Goal: Task Accomplishment & Management: Manage account settings

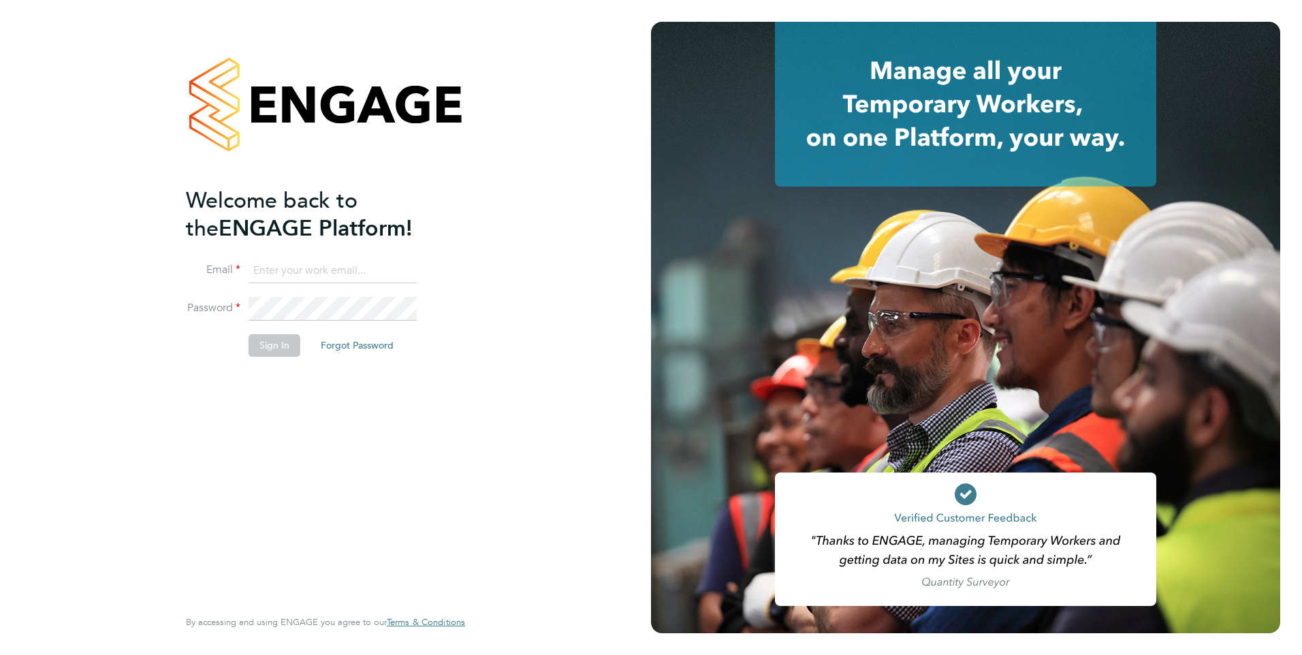
type input "[PERSON_NAME][EMAIL_ADDRESS][DOMAIN_NAME]"
click at [270, 347] on button "Sign In" at bounding box center [275, 345] width 52 height 22
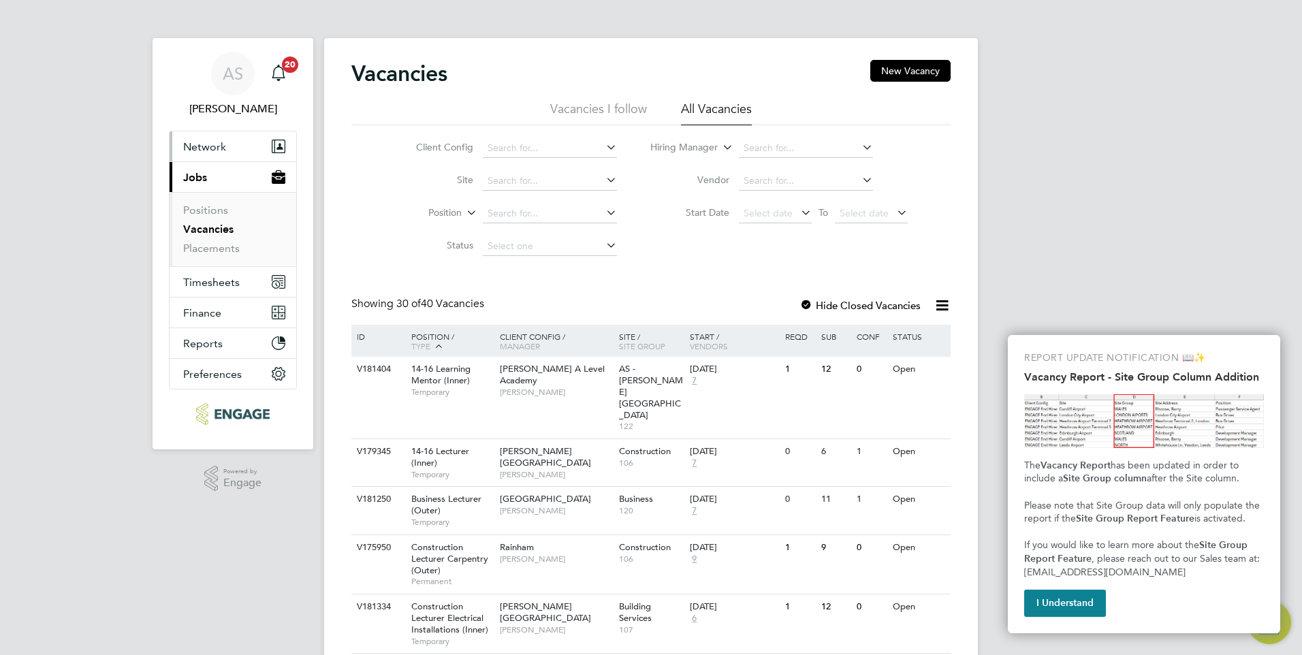
click at [206, 145] on span "Network" at bounding box center [204, 146] width 43 height 13
click at [208, 283] on span "Timesheets" at bounding box center [211, 282] width 57 height 13
click at [217, 108] on span "[PERSON_NAME]" at bounding box center [233, 109] width 128 height 16
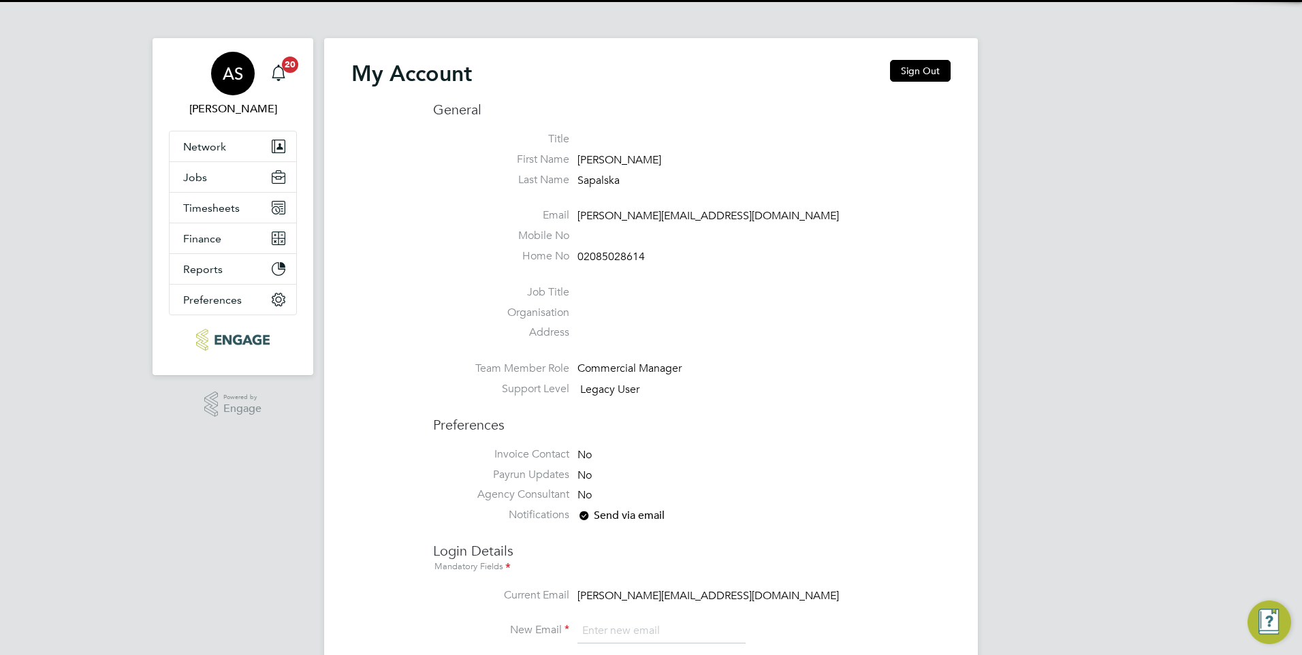
type input "Anne-Marie.Sapalska@ncclondon.ac.uk"
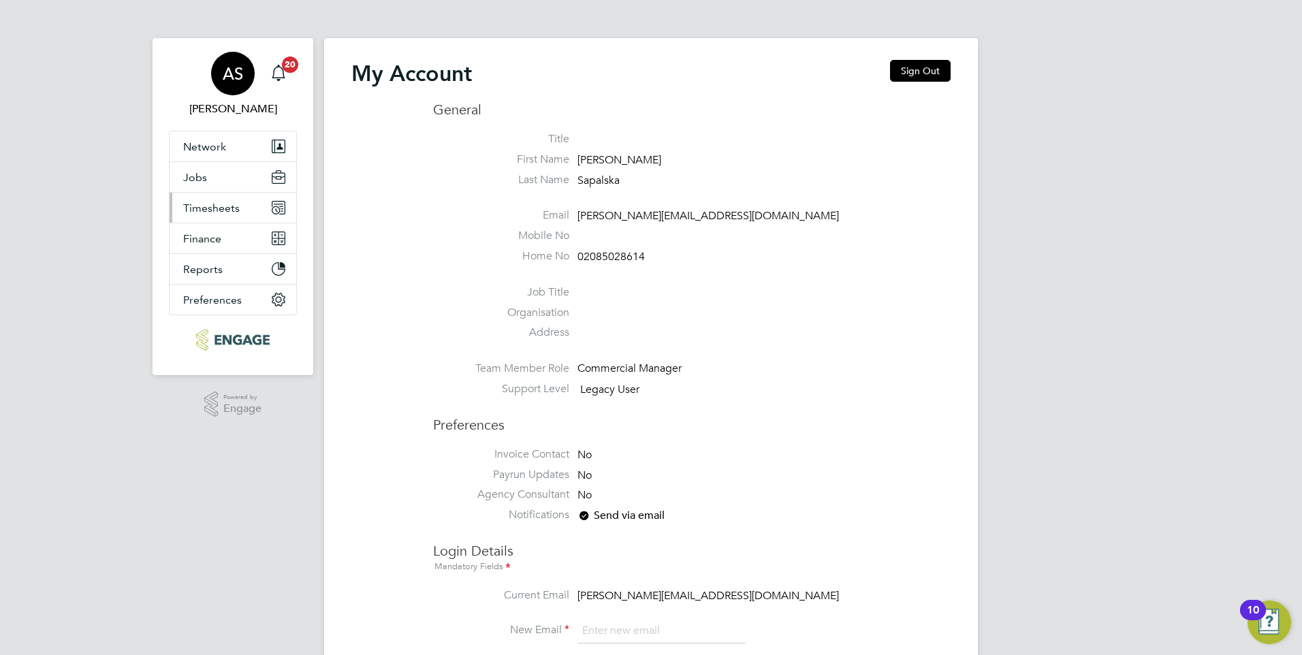
click at [213, 208] on span "Timesheets" at bounding box center [211, 208] width 57 height 13
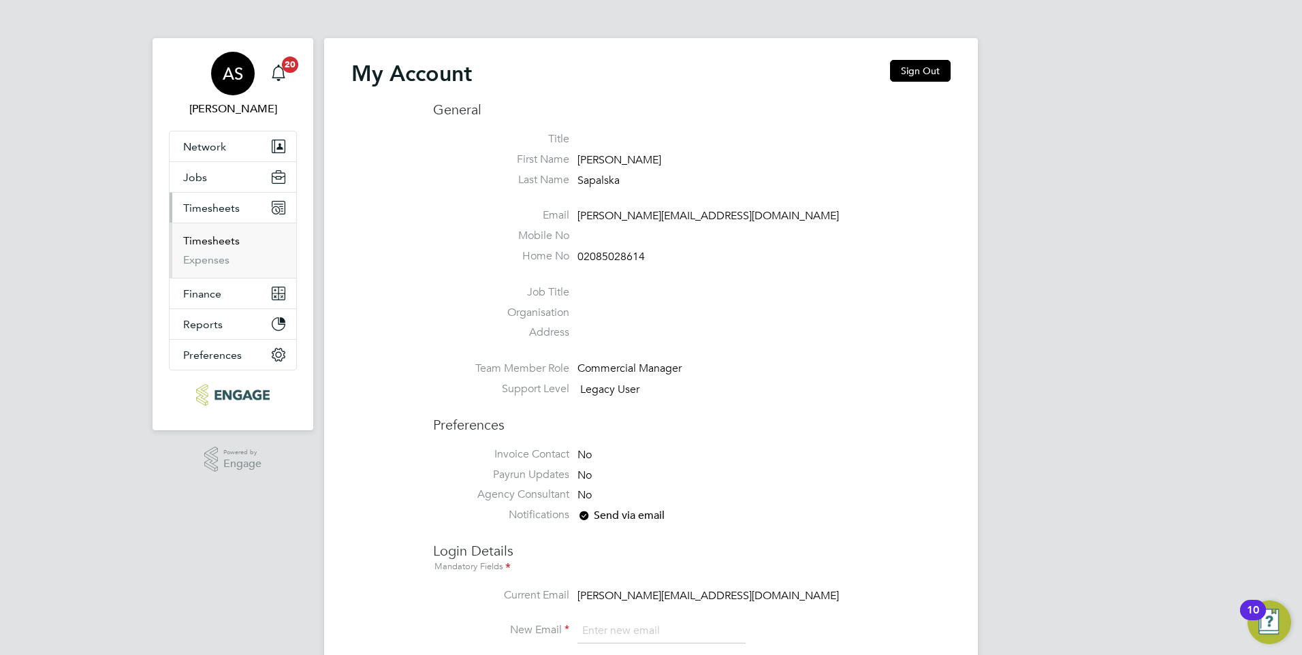
click at [210, 238] on link "Timesheets" at bounding box center [211, 240] width 57 height 13
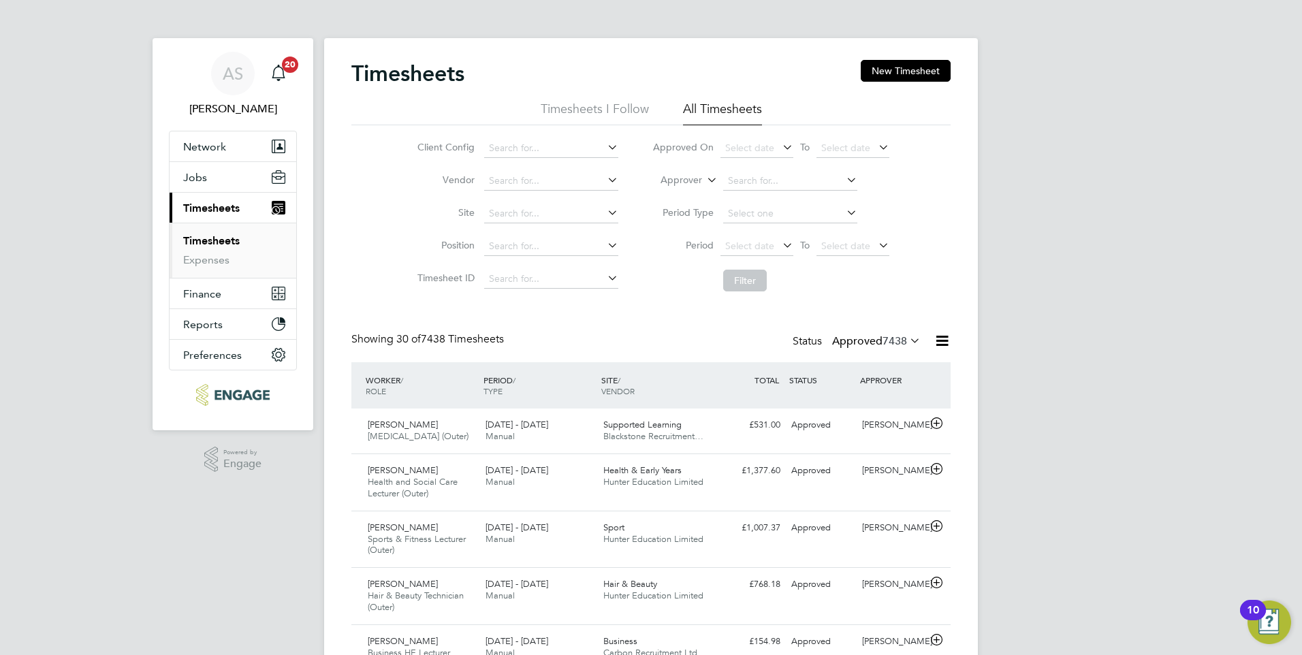
click at [844, 180] on icon at bounding box center [844, 179] width 0 height 19
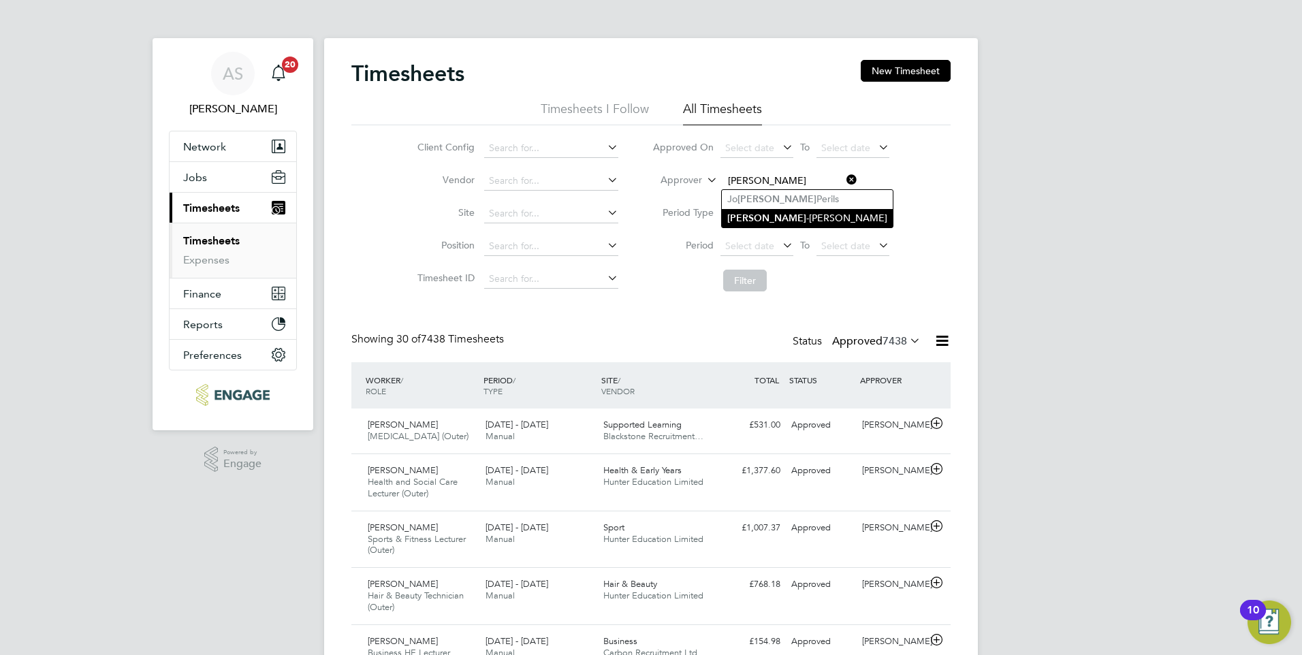
click at [817, 216] on li "[PERSON_NAME]" at bounding box center [807, 218] width 171 height 18
type input "[PERSON_NAME]"
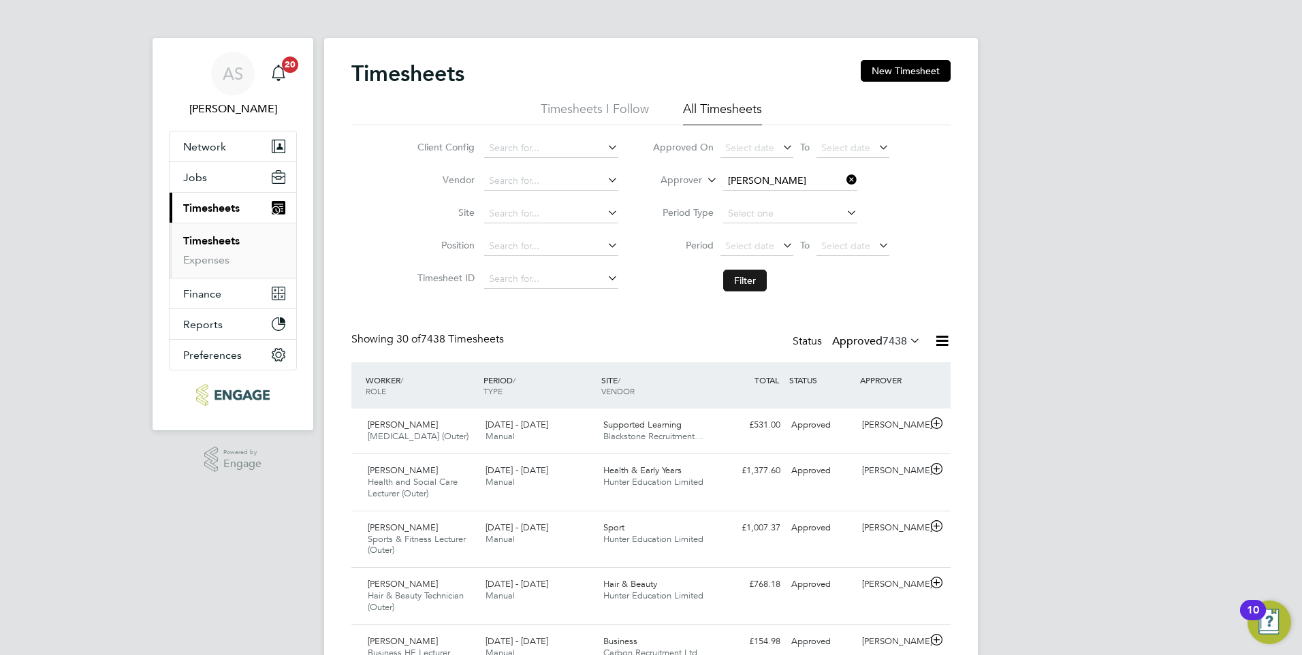
click at [743, 278] on button "Filter" at bounding box center [745, 281] width 44 height 22
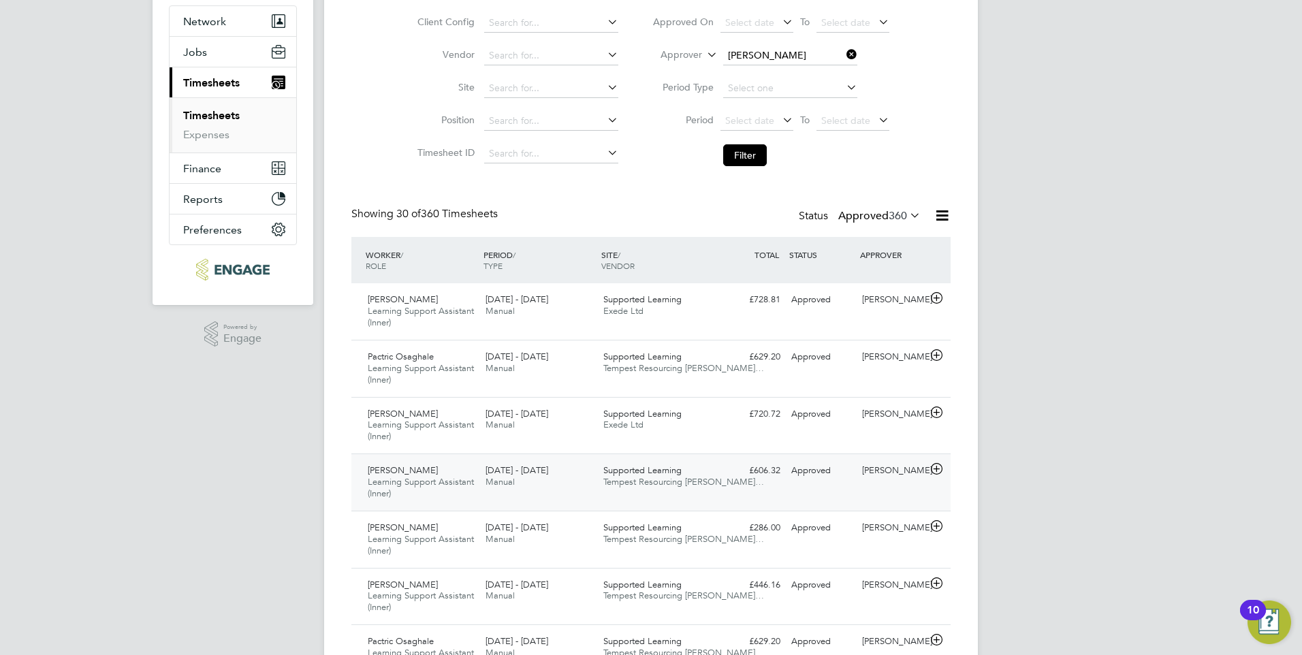
scroll to position [136, 0]
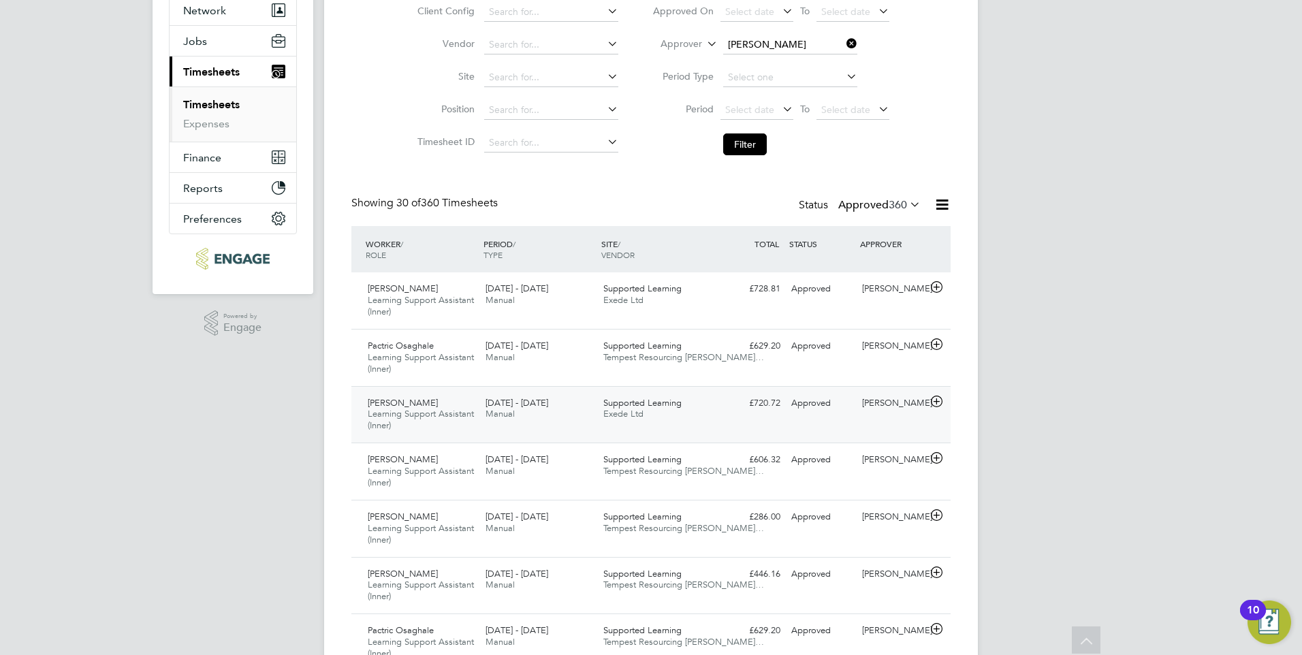
drag, startPoint x: 364, startPoint y: 334, endPoint x: 366, endPoint y: 400, distance: 66.8
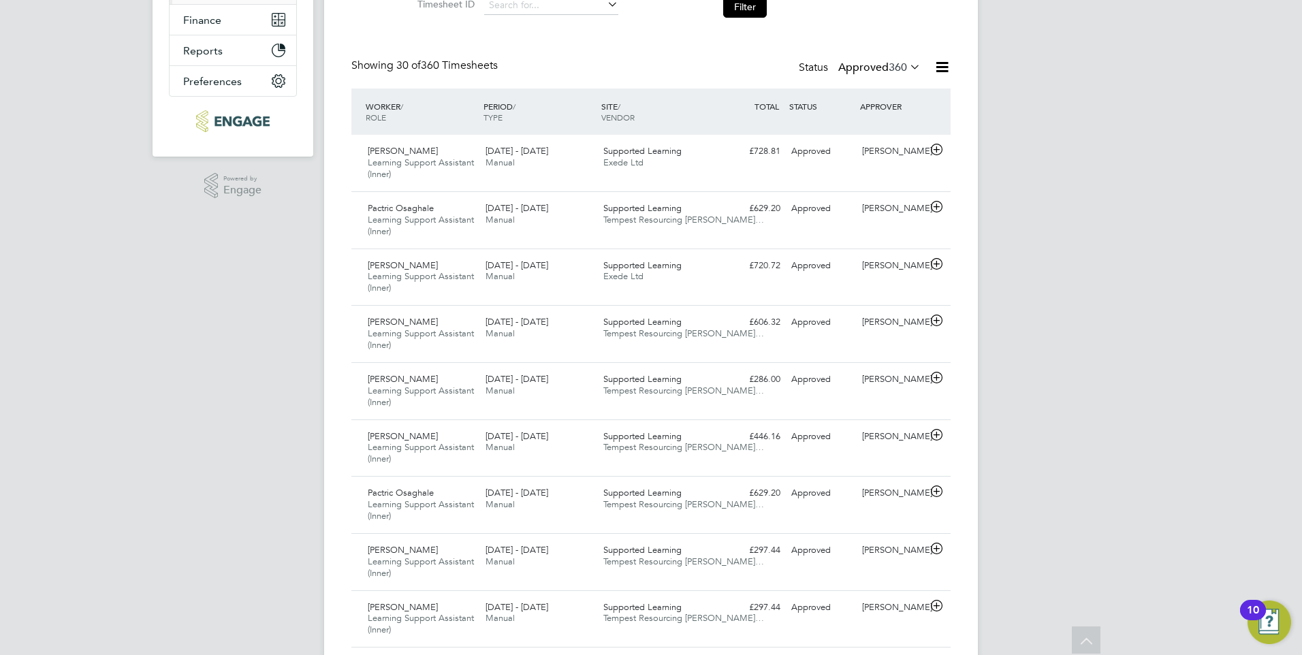
scroll to position [37, 0]
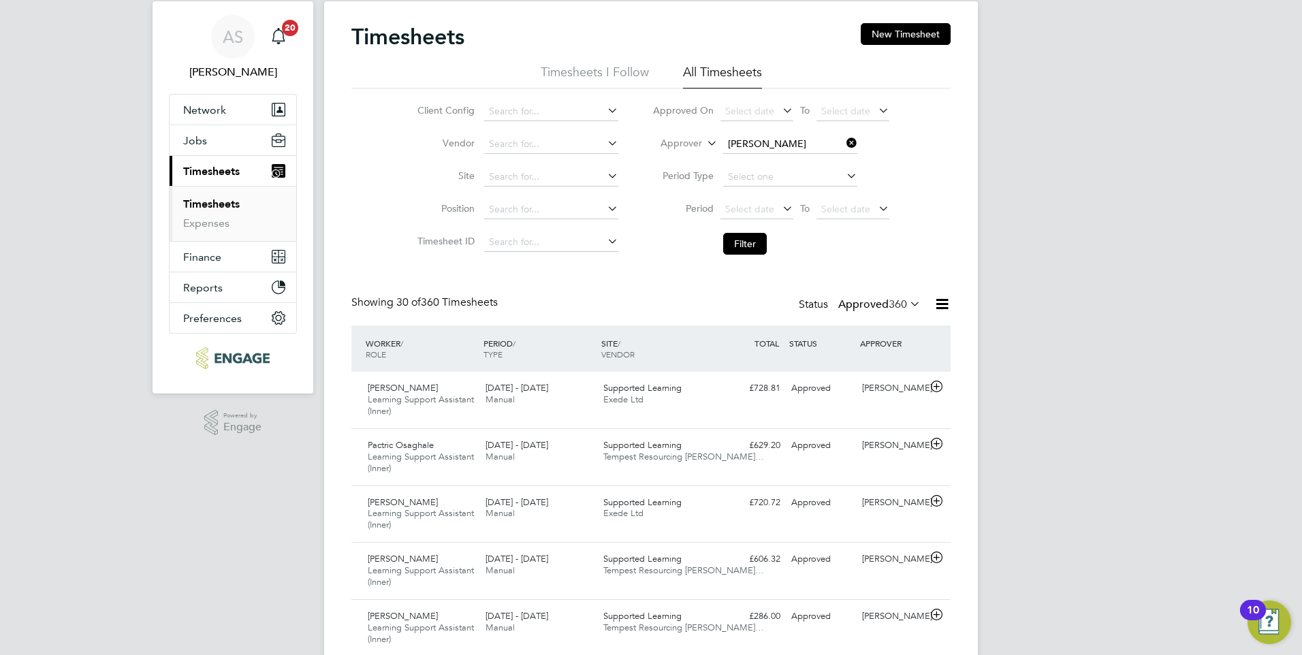
click at [907, 303] on icon at bounding box center [907, 303] width 0 height 19
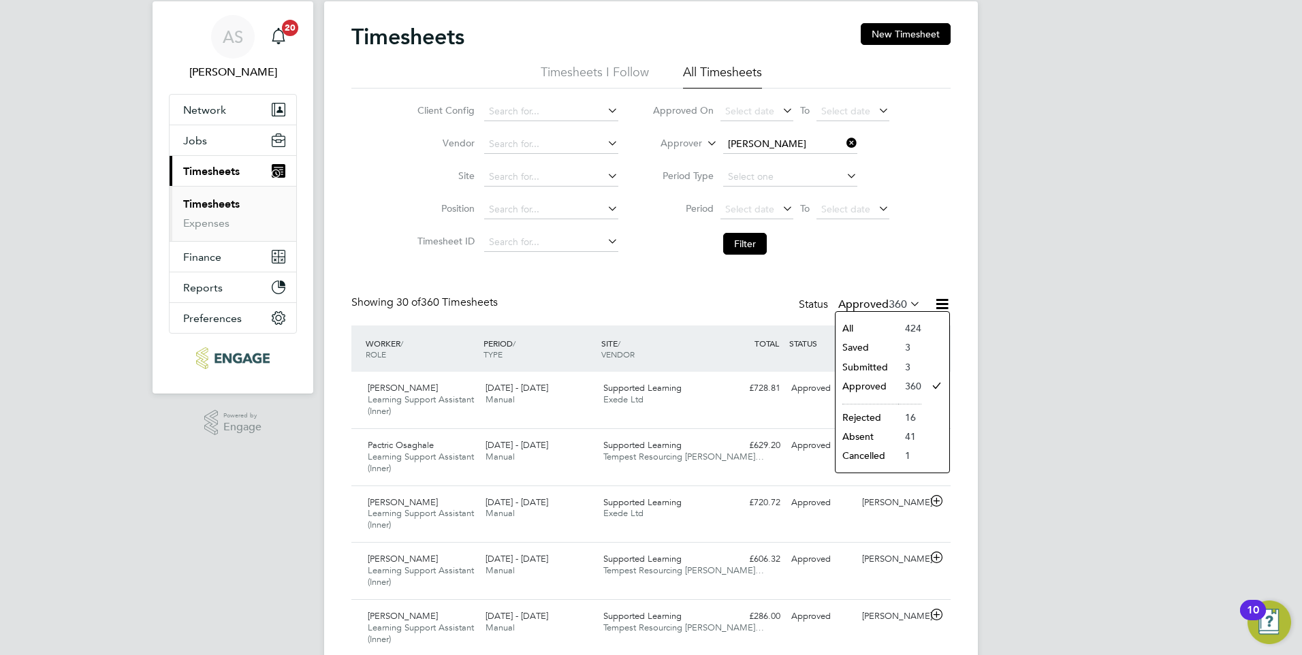
click at [874, 365] on li "Submitted" at bounding box center [866, 366] width 63 height 19
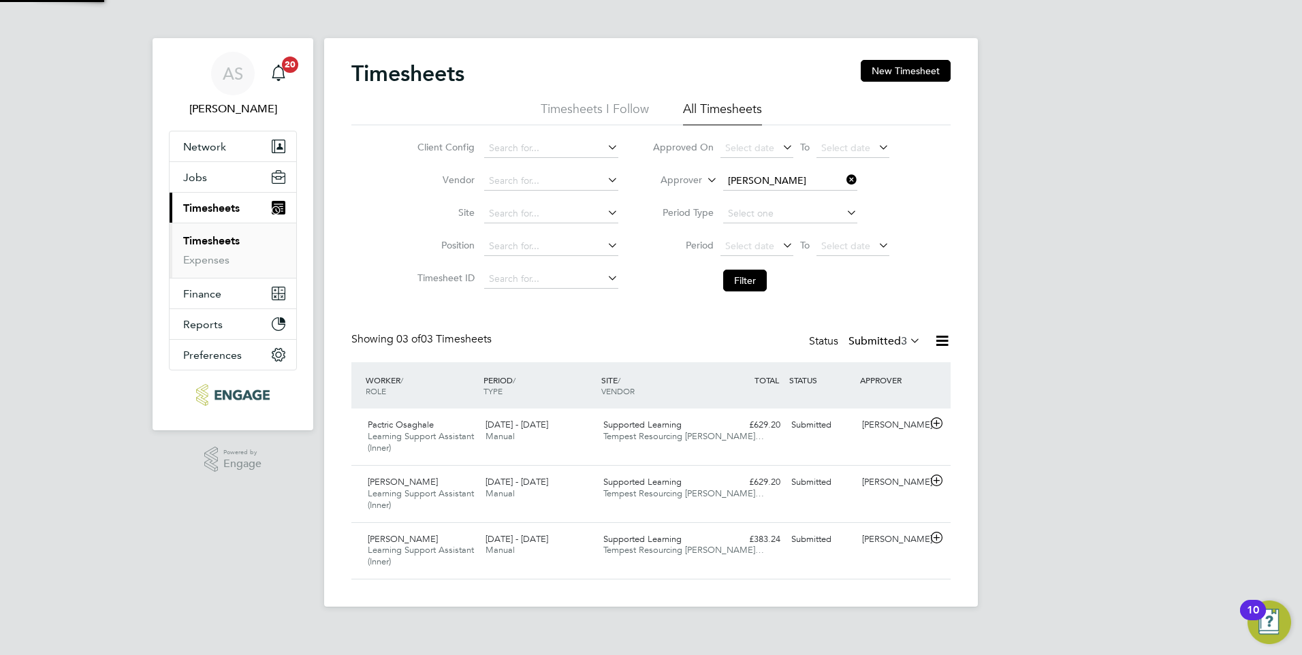
scroll to position [7, 7]
click at [933, 421] on icon at bounding box center [936, 423] width 17 height 11
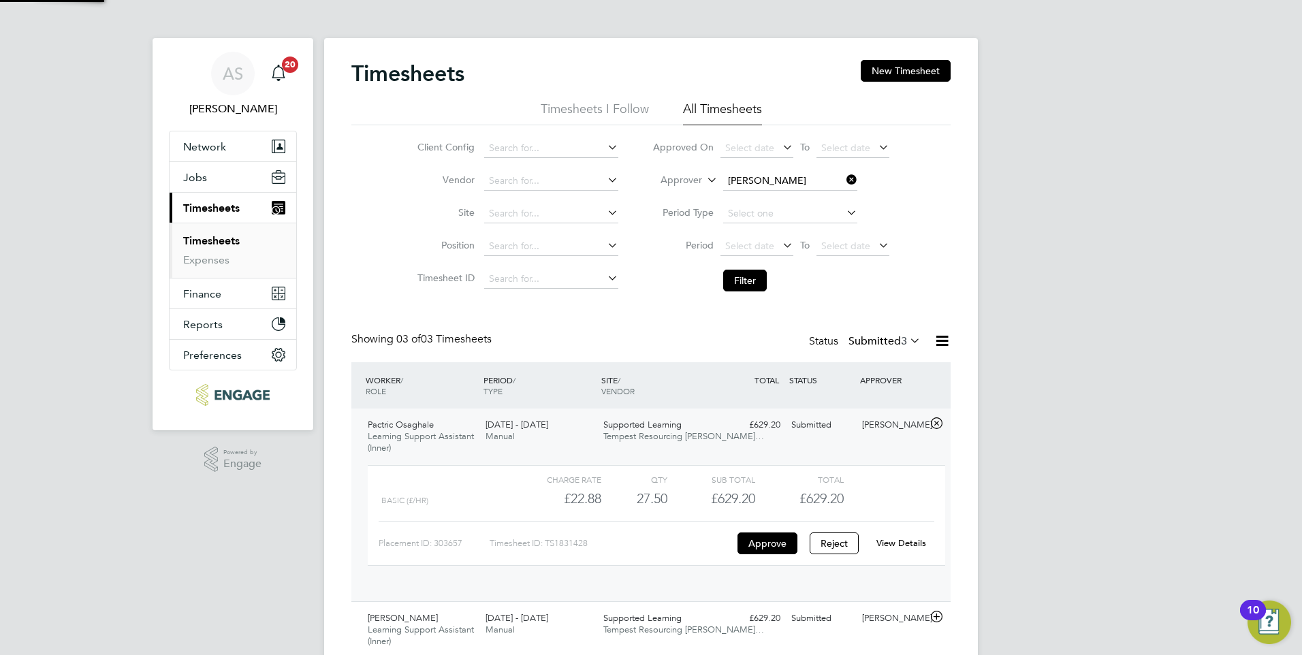
scroll to position [23, 133]
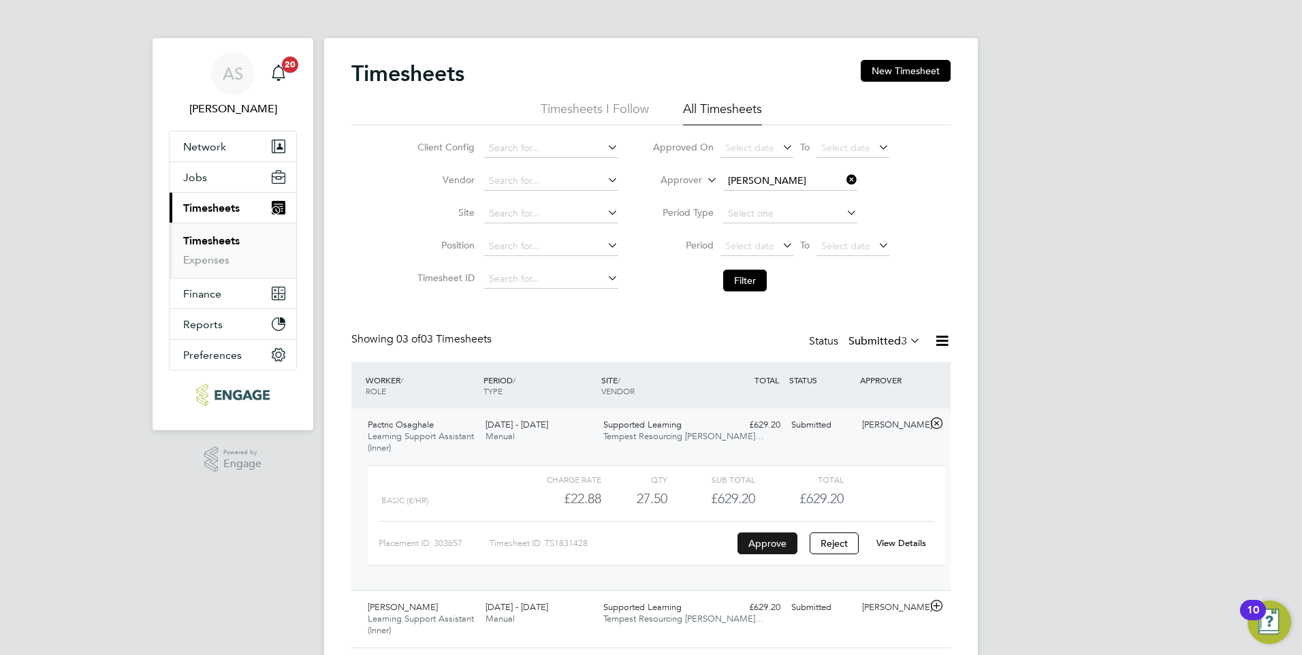
click at [765, 545] on button "Approve" at bounding box center [767, 543] width 60 height 22
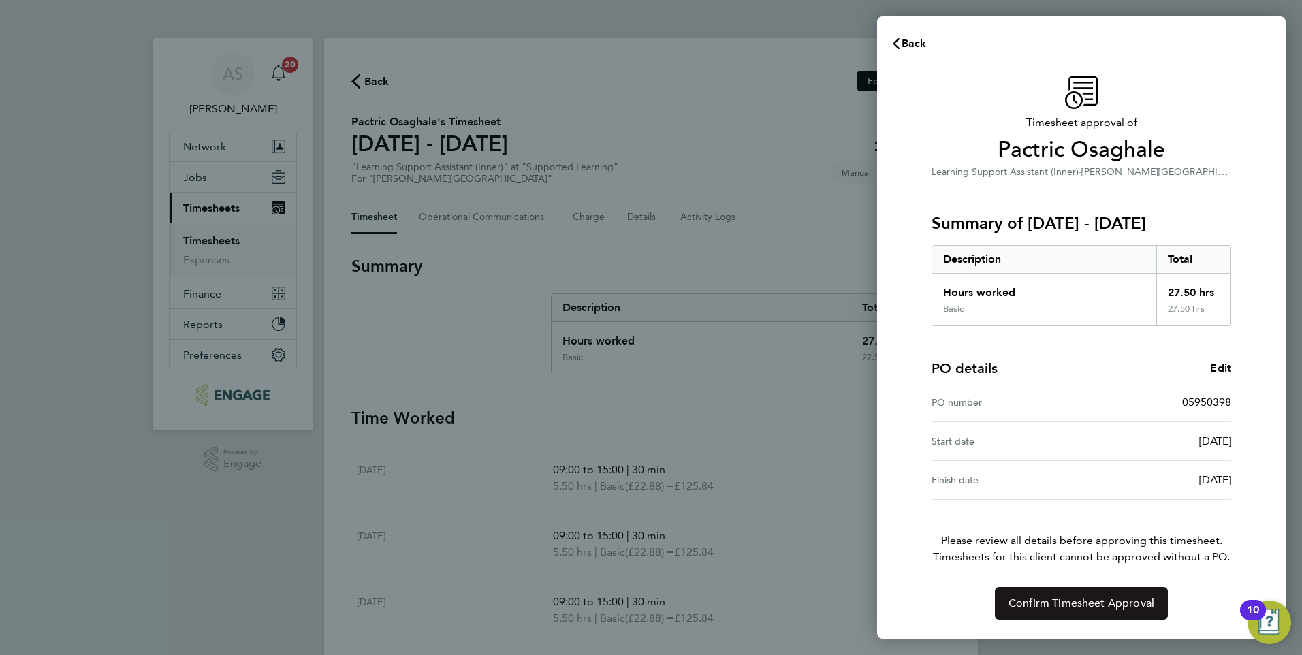
click at [1084, 605] on span "Confirm Timesheet Approval" at bounding box center [1081, 603] width 146 height 14
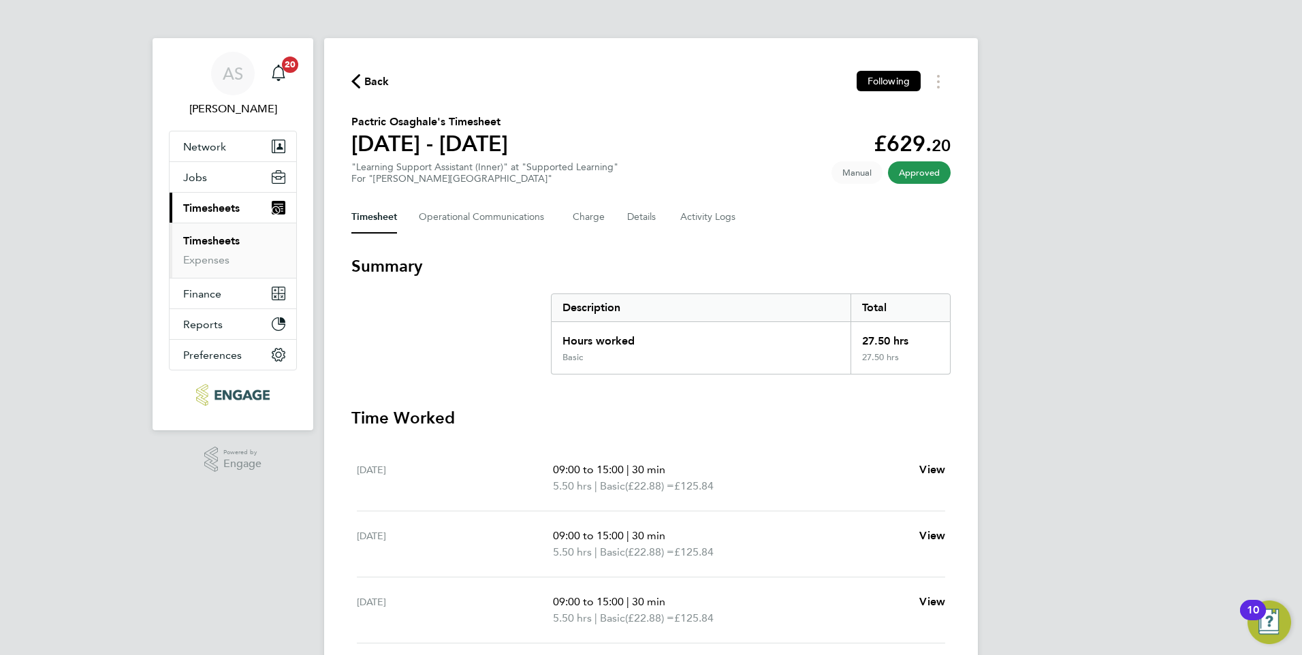
click at [364, 76] on span "Back" at bounding box center [370, 80] width 38 height 13
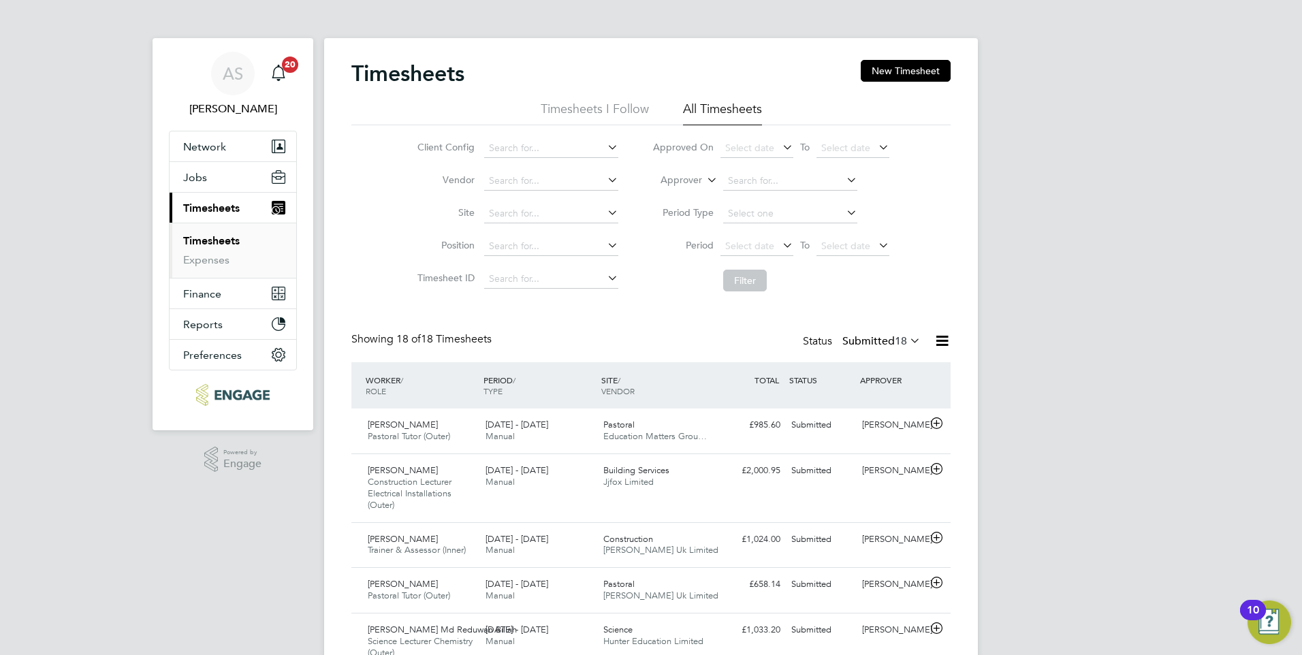
click at [844, 178] on icon at bounding box center [844, 179] width 0 height 19
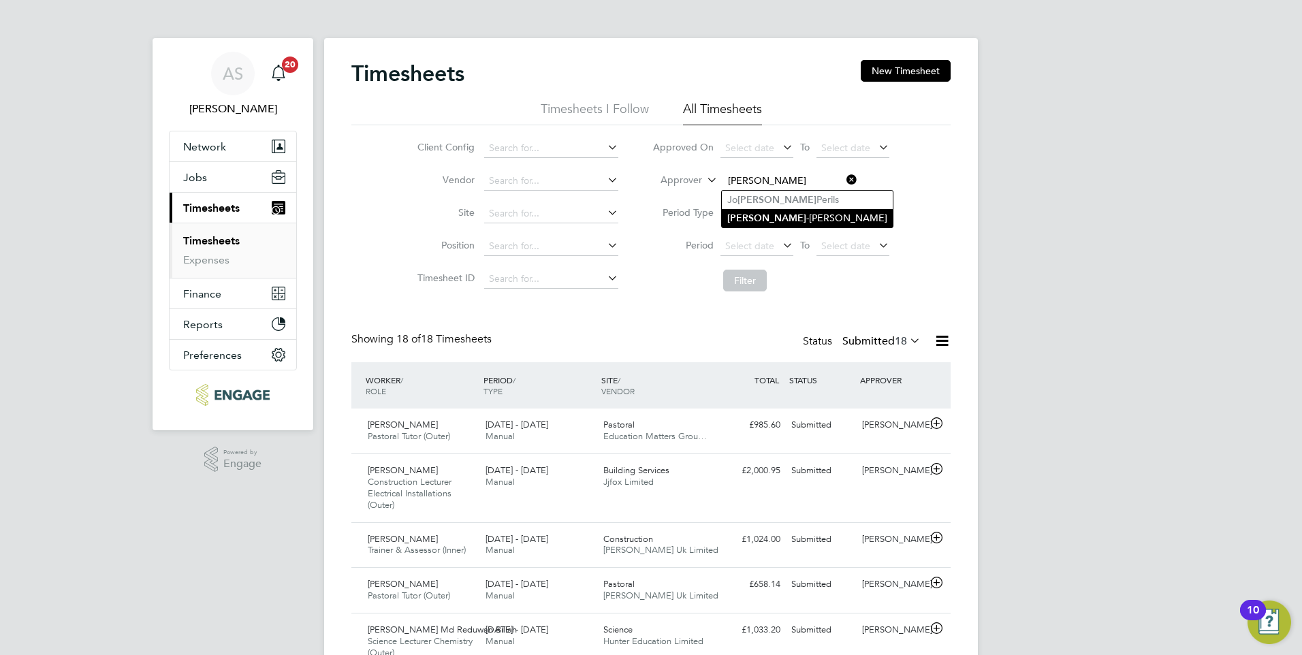
click at [785, 214] on li "Anne -Marie Sapalska" at bounding box center [807, 218] width 171 height 18
type input "[PERSON_NAME]"
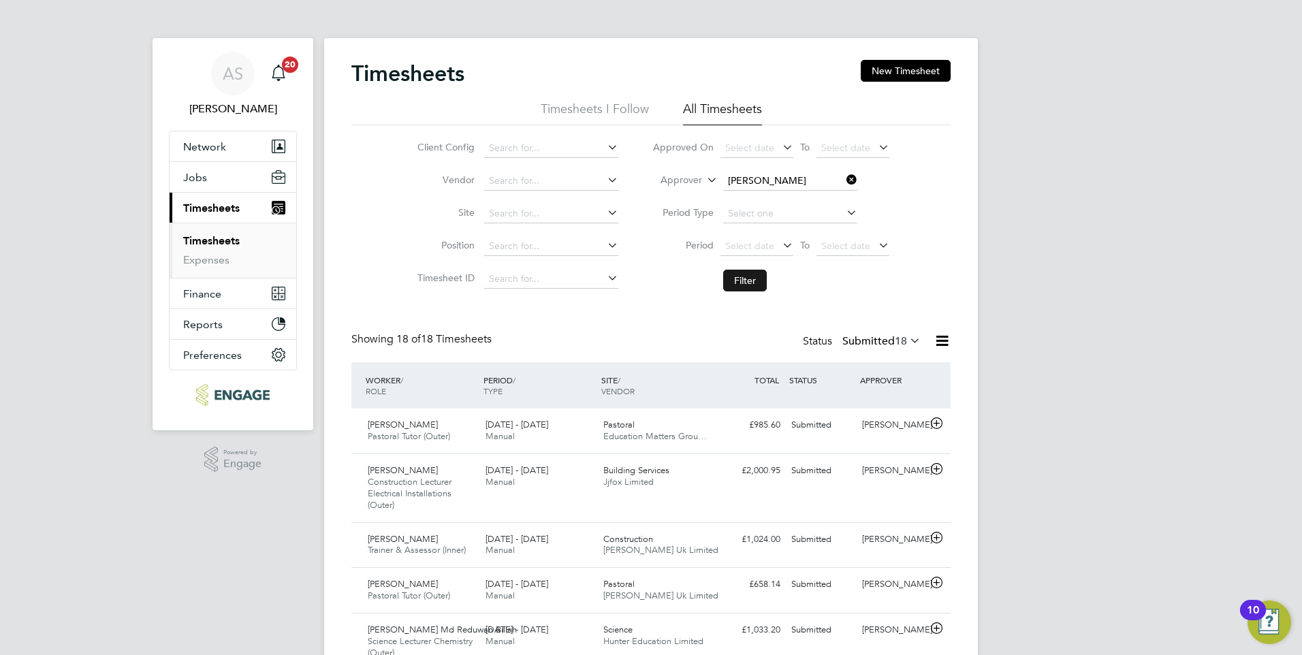
click at [750, 279] on button "Filter" at bounding box center [745, 281] width 44 height 22
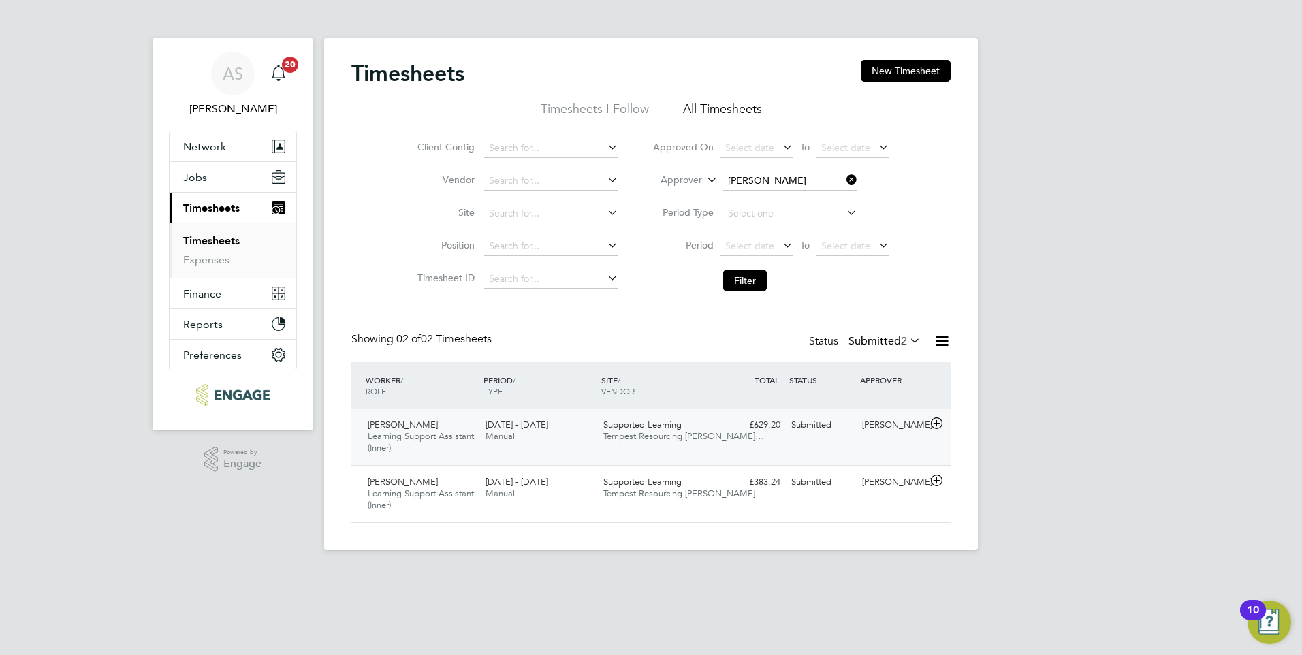
click at [938, 418] on icon at bounding box center [936, 423] width 17 height 11
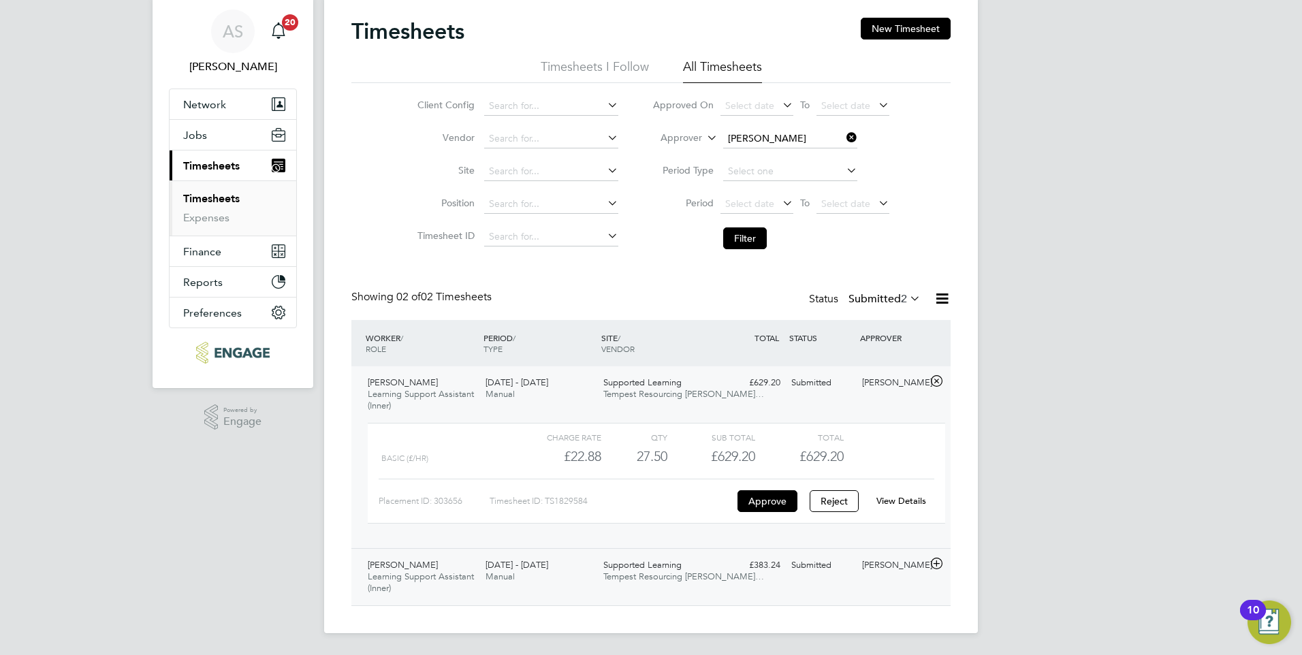
click at [939, 562] on icon at bounding box center [936, 563] width 17 height 11
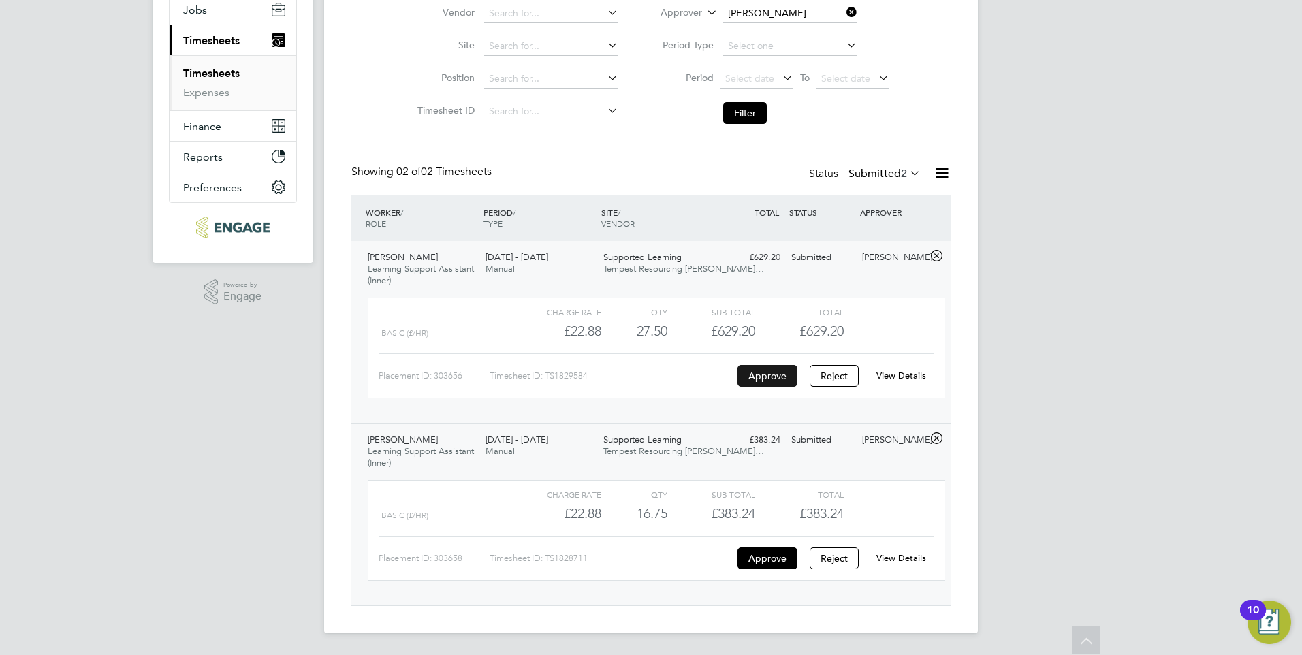
click at [759, 377] on button "Approve" at bounding box center [767, 376] width 60 height 22
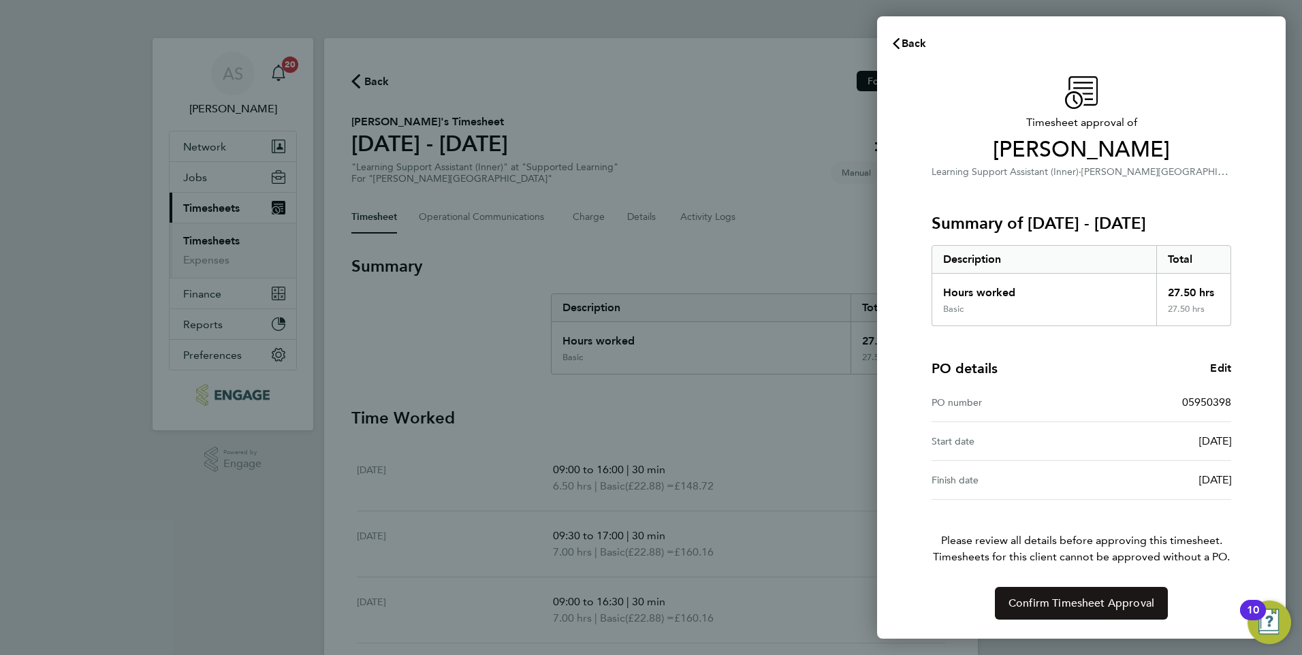
click at [1069, 603] on span "Confirm Timesheet Approval" at bounding box center [1081, 603] width 146 height 14
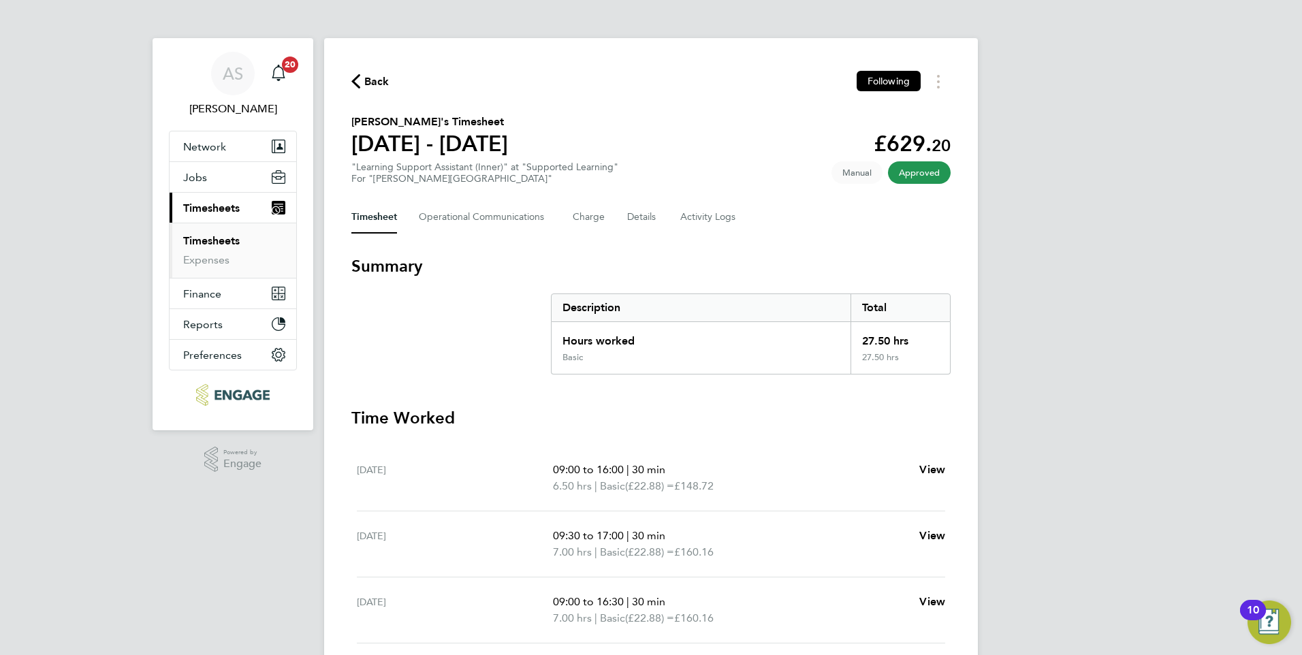
click at [353, 79] on icon "button" at bounding box center [355, 81] width 9 height 14
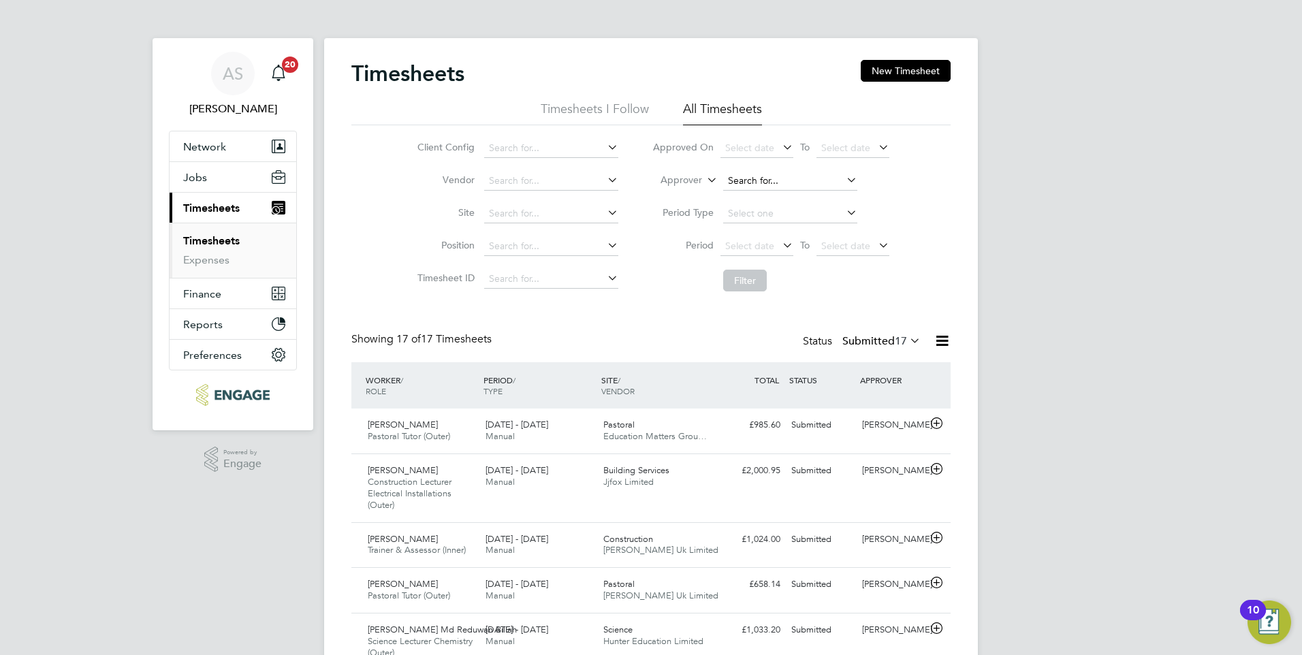
click at [771, 185] on input at bounding box center [790, 181] width 134 height 19
click at [799, 217] on li "[PERSON_NAME]" at bounding box center [807, 218] width 171 height 18
type input "[PERSON_NAME]"
click at [747, 279] on button "Filter" at bounding box center [745, 281] width 44 height 22
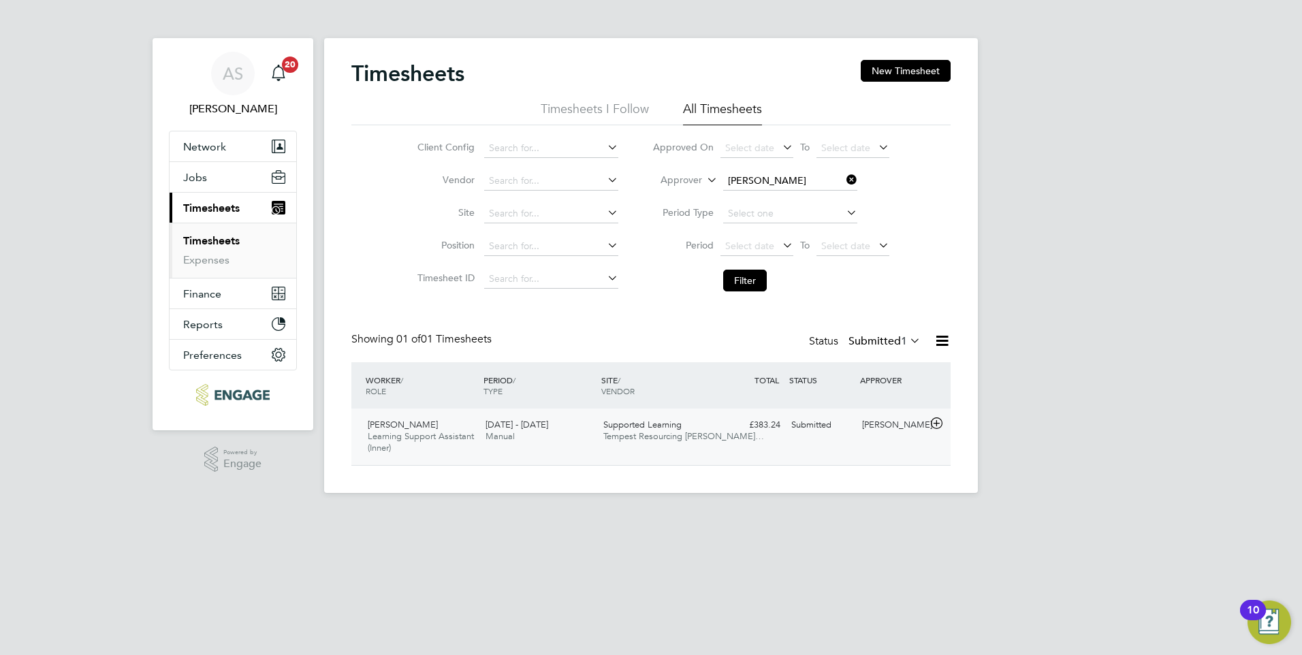
click at [647, 432] on span "Tempest Resourcing [PERSON_NAME]…" at bounding box center [683, 436] width 161 height 12
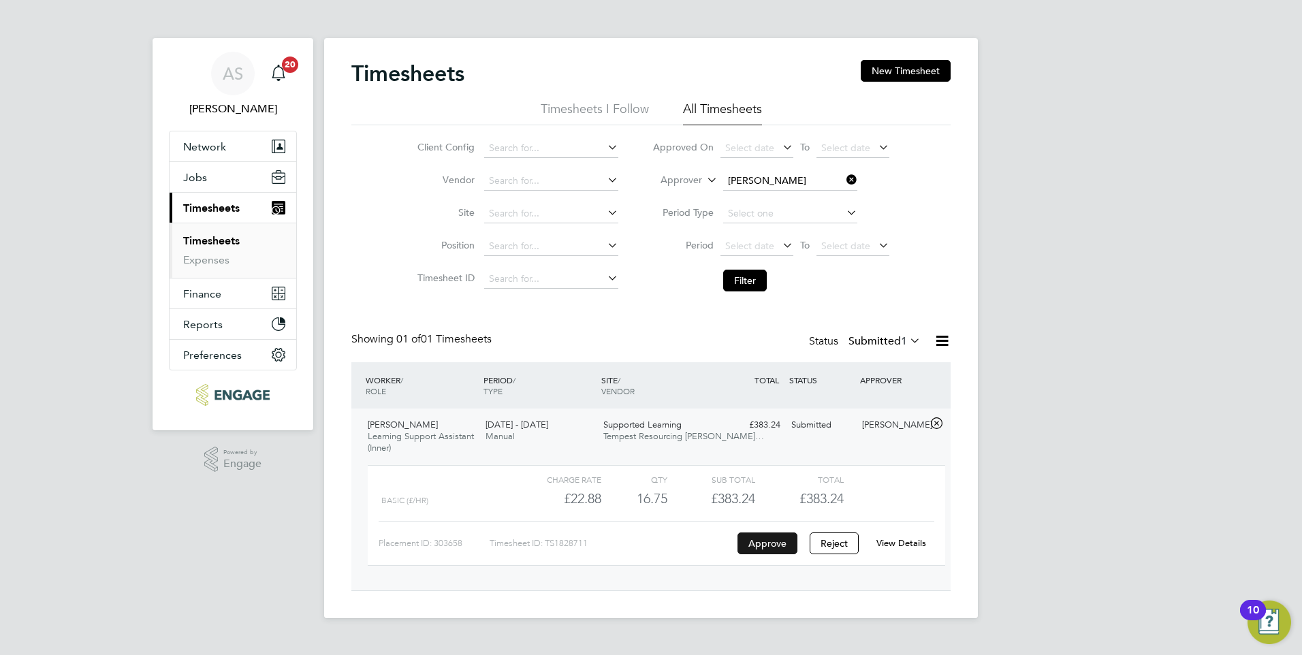
click at [763, 542] on button "Approve" at bounding box center [767, 543] width 60 height 22
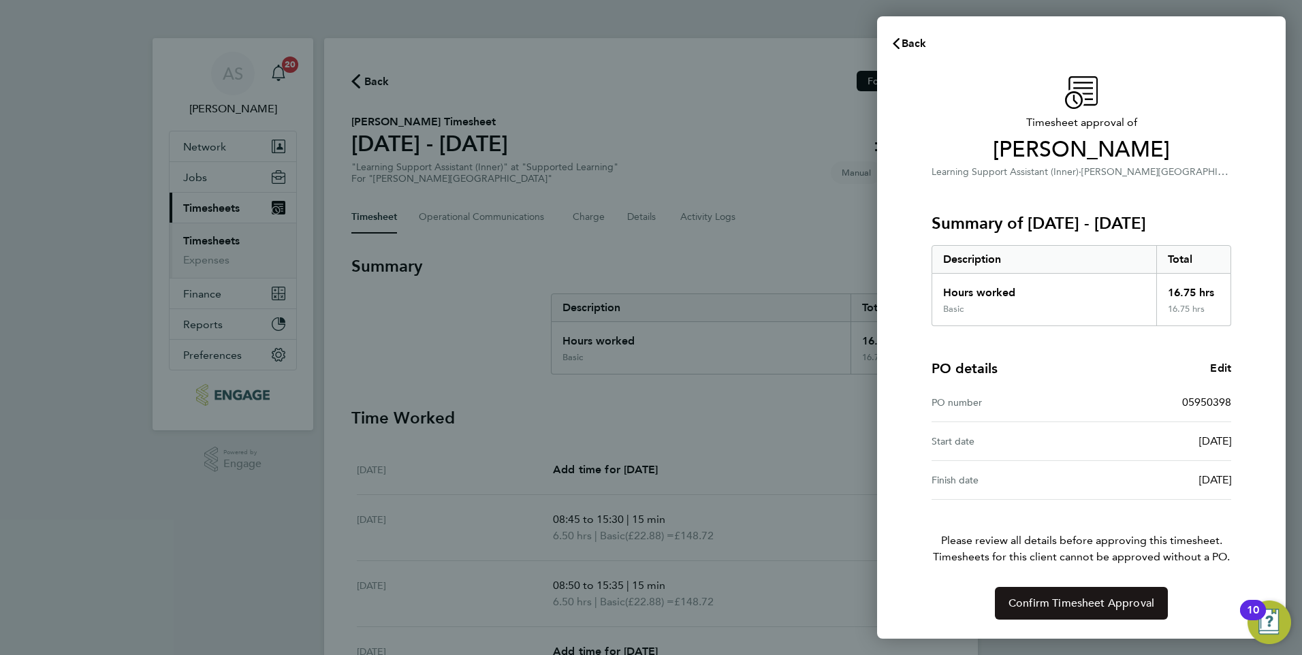
click at [1073, 608] on span "Confirm Timesheet Approval" at bounding box center [1081, 603] width 146 height 14
